Goal: Check status: Check status

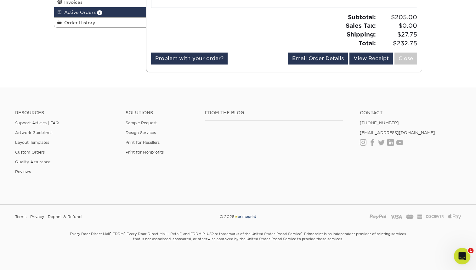
click at [461, 261] on div "Open Intercom Messenger" at bounding box center [461, 255] width 21 height 21
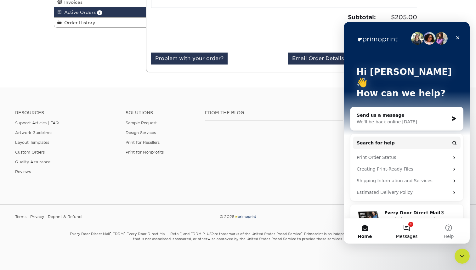
click at [411, 230] on button "1 Messages" at bounding box center [407, 231] width 42 height 25
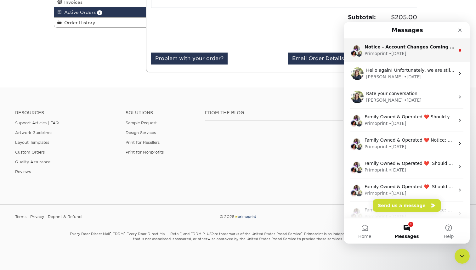
click at [421, 52] on div "Primoprint • [DATE]" at bounding box center [410, 53] width 90 height 7
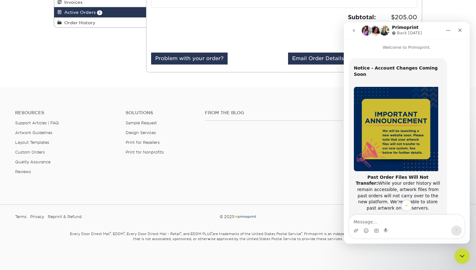
click at [270, 97] on div "Resources Support Articles | FAQ Artwork Guidelines Layout Templates Custom Ord…" at bounding box center [238, 147] width 476 height 104
click at [461, 33] on div "Close" at bounding box center [459, 30] width 11 height 11
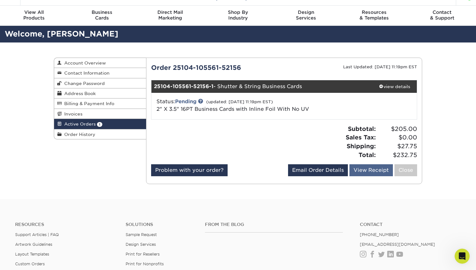
scroll to position [18, 0]
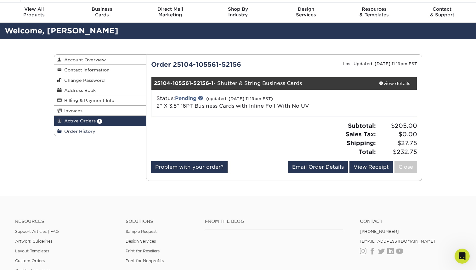
click at [98, 129] on link "Order History" at bounding box center [100, 131] width 92 height 10
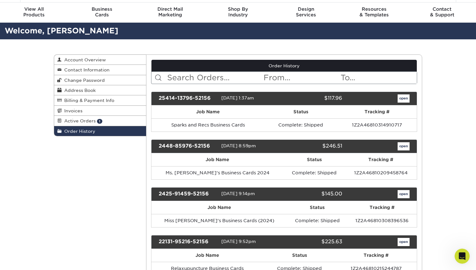
click at [213, 75] on input "text" at bounding box center [215, 78] width 97 height 12
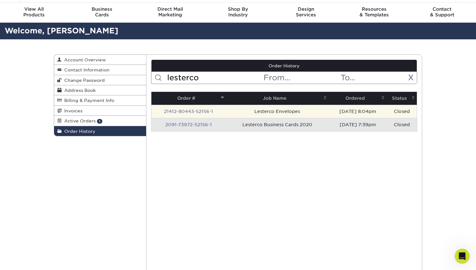
type input "lesterco"
click at [255, 110] on td "Lesterco Envelopes" at bounding box center [277, 111] width 103 height 13
click at [206, 112] on link "21412-80443-52156-1" at bounding box center [188, 111] width 49 height 5
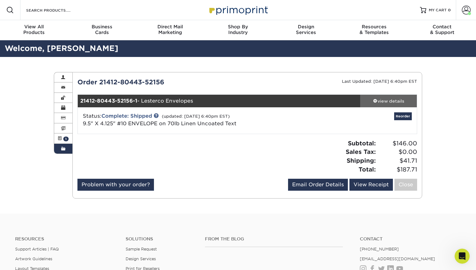
click at [389, 97] on link "view details" at bounding box center [388, 101] width 57 height 13
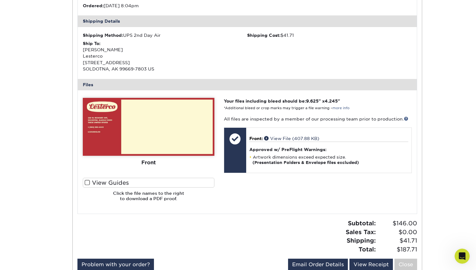
scroll to position [181, 0]
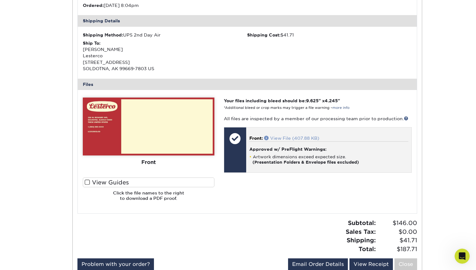
click at [285, 136] on link "View File (407.88 KB)" at bounding box center [291, 138] width 55 height 5
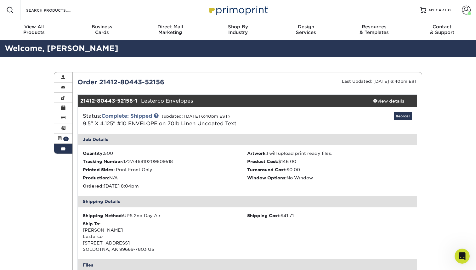
scroll to position [0, 0]
click at [63, 147] on span at bounding box center [63, 148] width 4 height 5
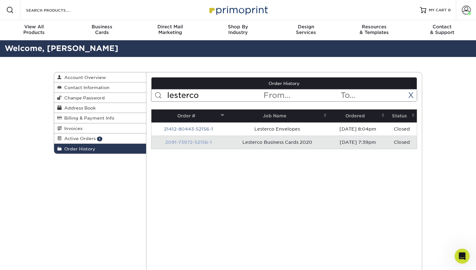
click at [195, 142] on link "2091-73972-52156-1" at bounding box center [188, 142] width 47 height 5
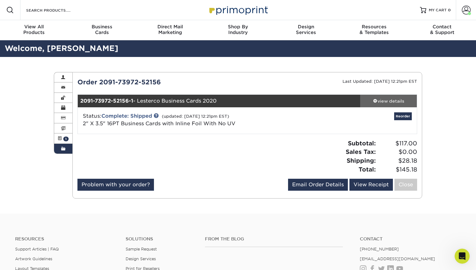
click at [393, 99] on div "view details" at bounding box center [388, 101] width 57 height 6
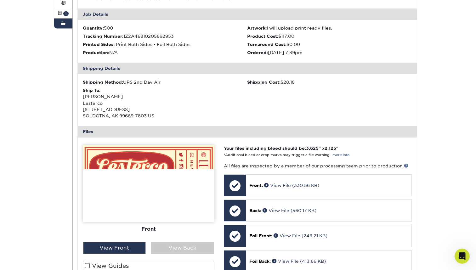
scroll to position [168, 0]
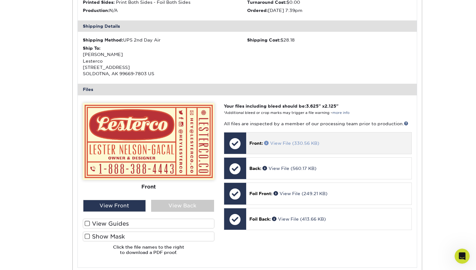
click at [286, 141] on link "View File (330.56 KB)" at bounding box center [291, 143] width 55 height 5
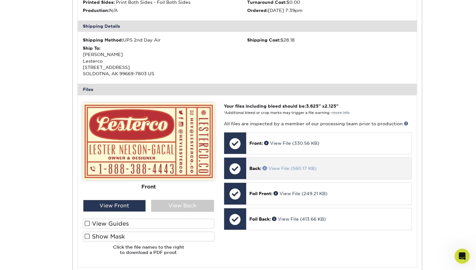
click at [287, 166] on link "View File (560.17 KB)" at bounding box center [290, 168] width 54 height 5
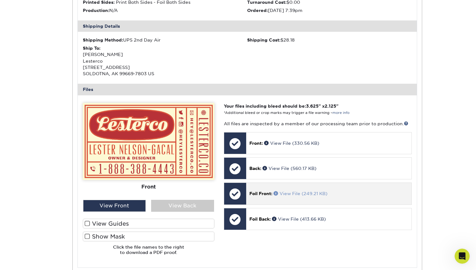
click at [300, 192] on link "View File (249.21 KB)" at bounding box center [301, 193] width 54 height 5
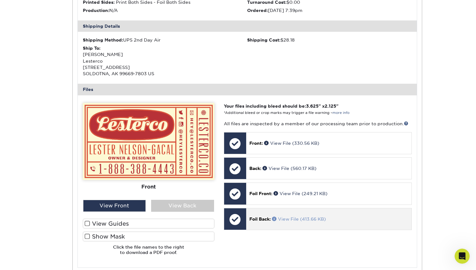
click at [299, 217] on link "View File (413.66 KB)" at bounding box center [299, 219] width 54 height 5
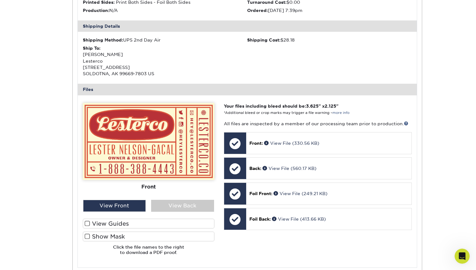
click at [283, 66] on div "Shipping Method: UPS 2nd Day Air Shipping Cost: $28.18 Ship To: [PERSON_NAME] L…" at bounding box center [248, 58] width 340 height 52
